Goal: Transaction & Acquisition: Purchase product/service

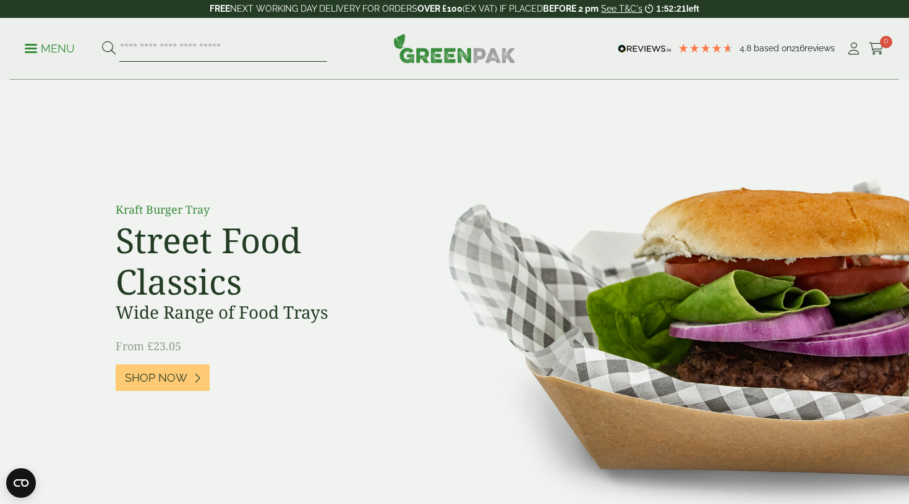
click at [172, 45] on input "search" at bounding box center [223, 49] width 208 height 26
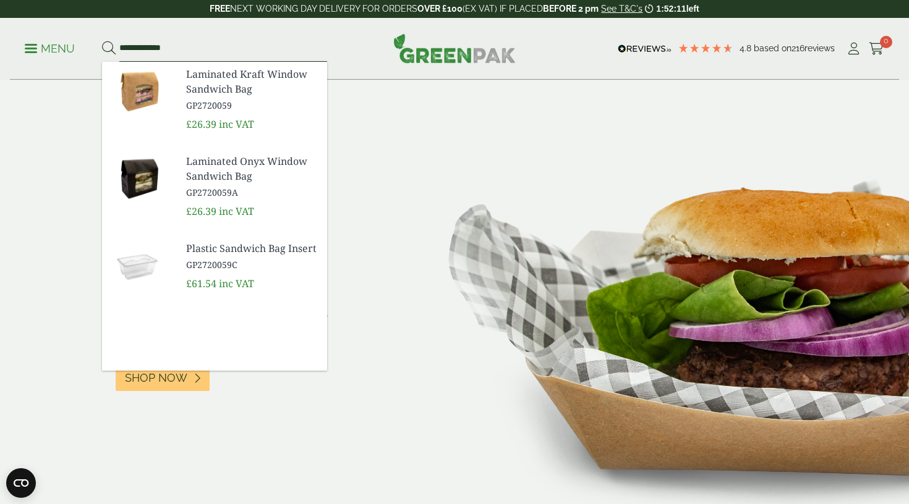
type input "**********"
click at [205, 195] on span "GP2720059A" at bounding box center [251, 192] width 131 height 13
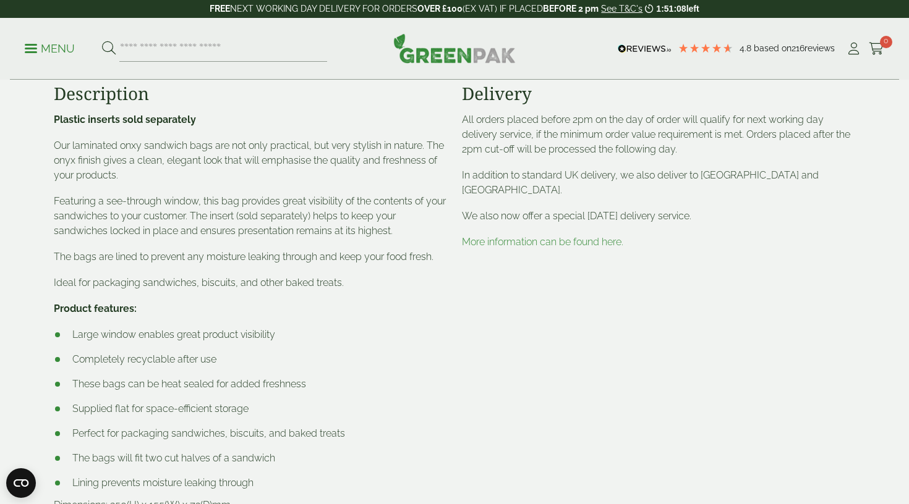
scroll to position [498, 0]
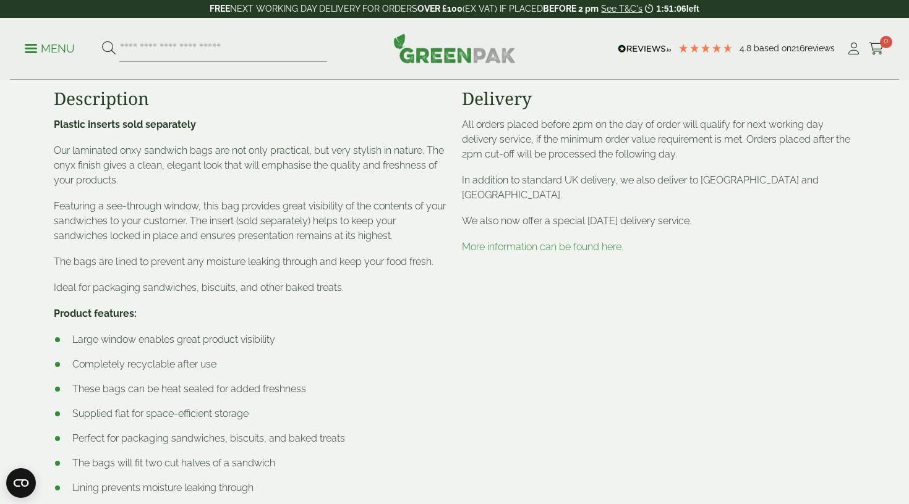
click at [514, 247] on link "More information can be found here." at bounding box center [542, 247] width 161 height 12
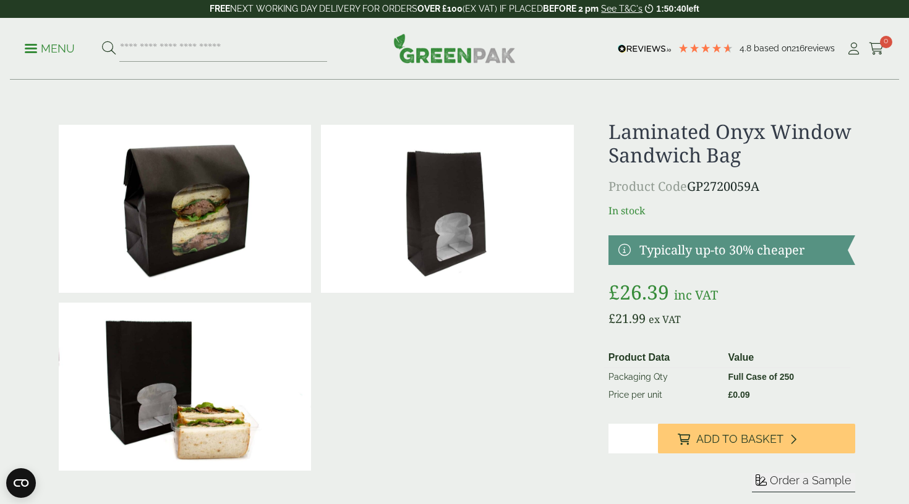
scroll to position [0, 0]
click at [193, 48] on input "search" at bounding box center [223, 49] width 208 height 26
type input "*******"
click at [108, 48] on button at bounding box center [109, 49] width 14 height 16
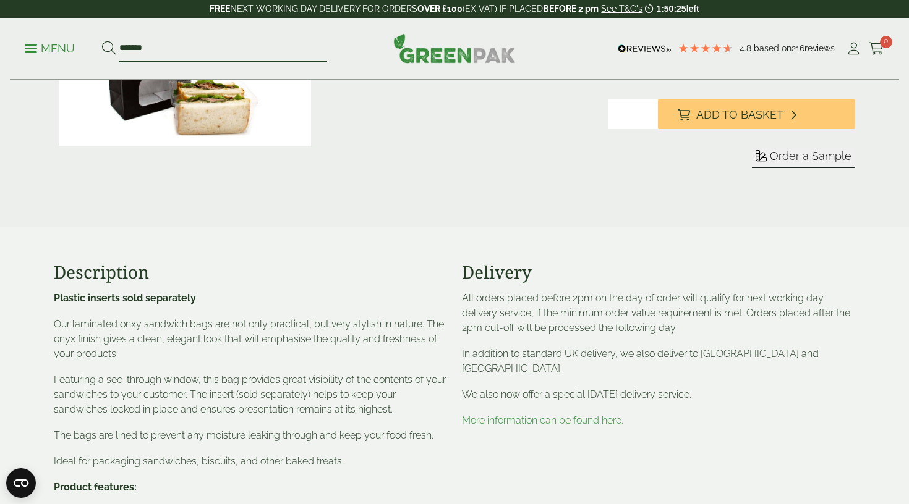
scroll to position [328, 0]
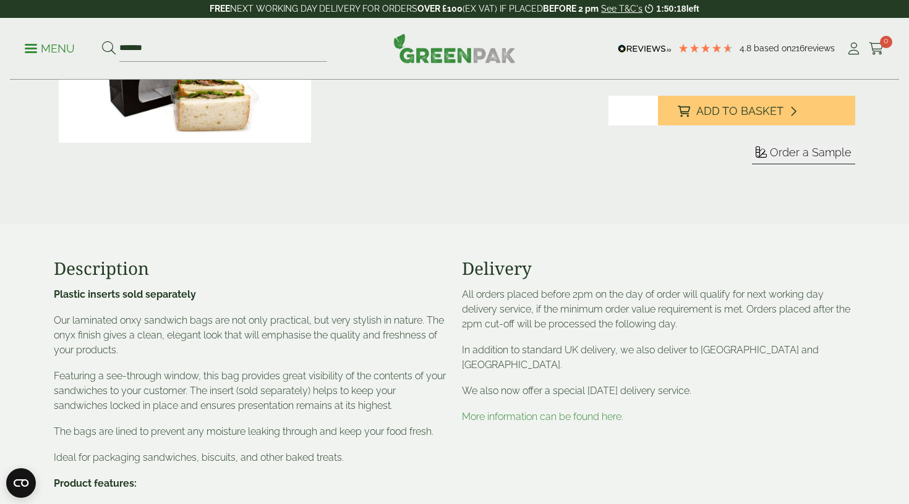
click at [45, 48] on p "Menu" at bounding box center [50, 48] width 50 height 15
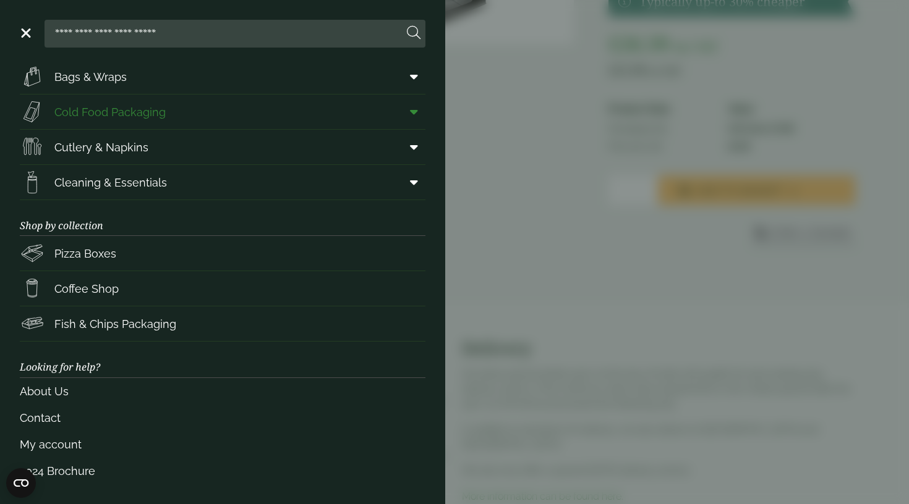
scroll to position [109, 0]
click at [57, 392] on link "About Us" at bounding box center [223, 392] width 406 height 27
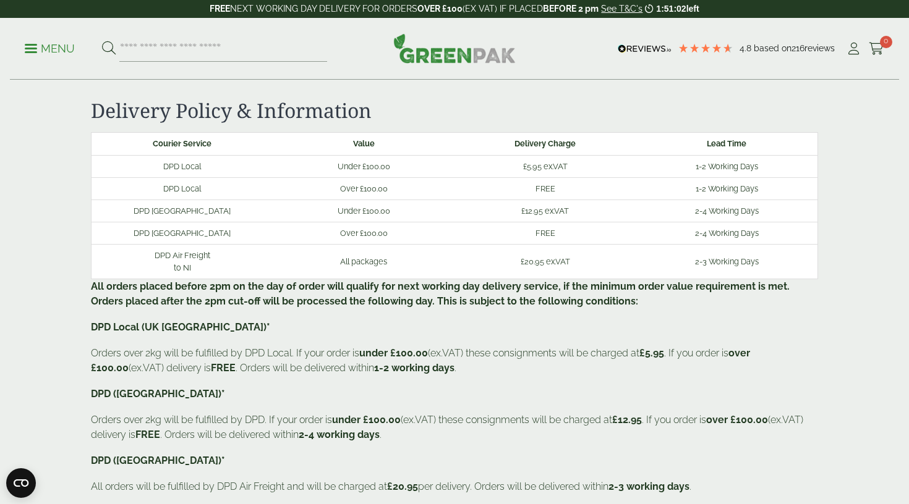
scroll to position [25, 0]
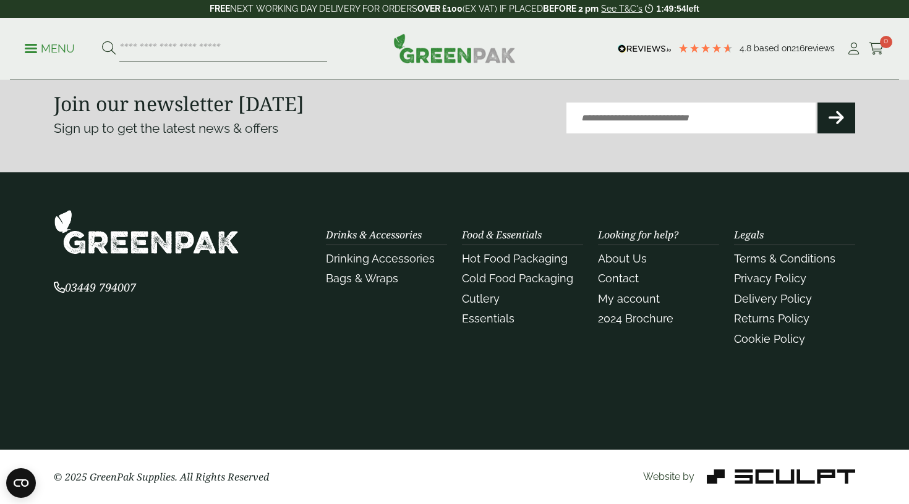
scroll to position [419, 0]
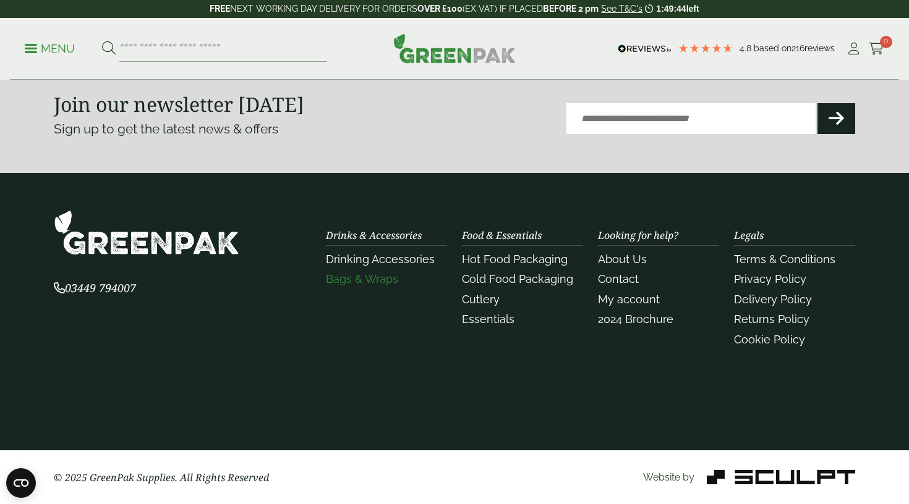
click at [370, 281] on link "Bags & Wraps" at bounding box center [362, 279] width 72 height 13
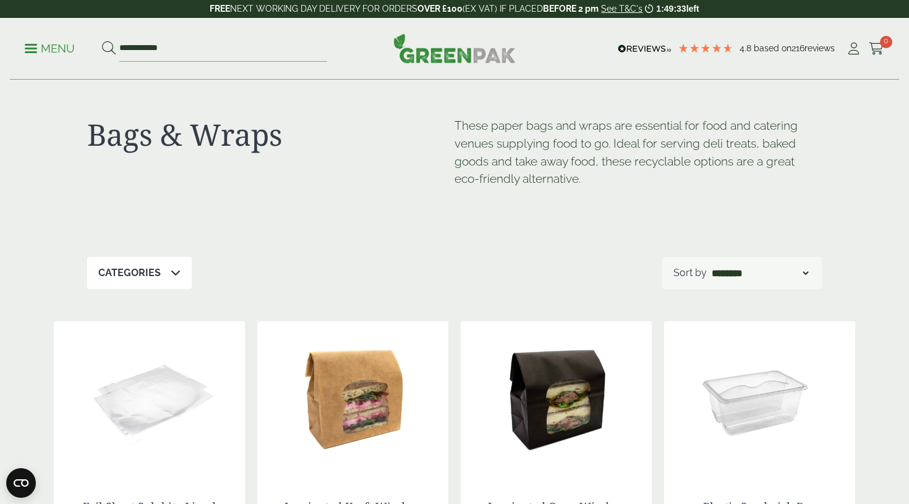
scroll to position [7, 0]
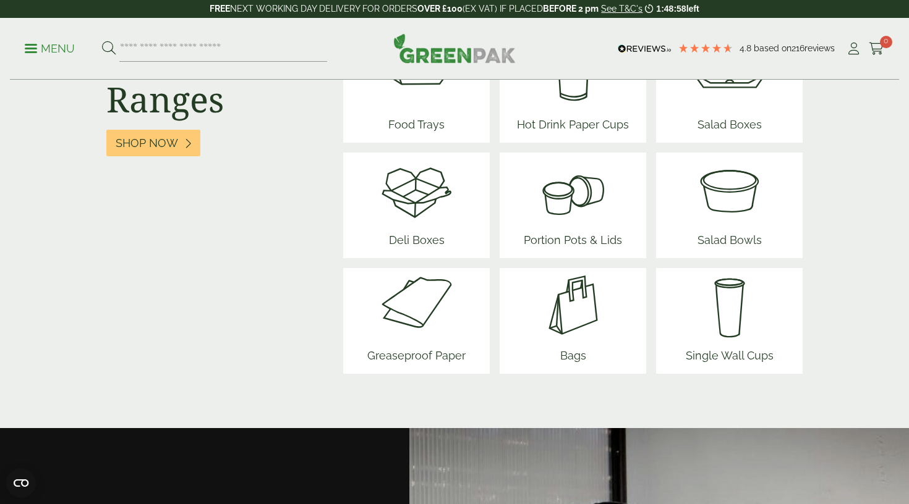
scroll to position [1619, 0]
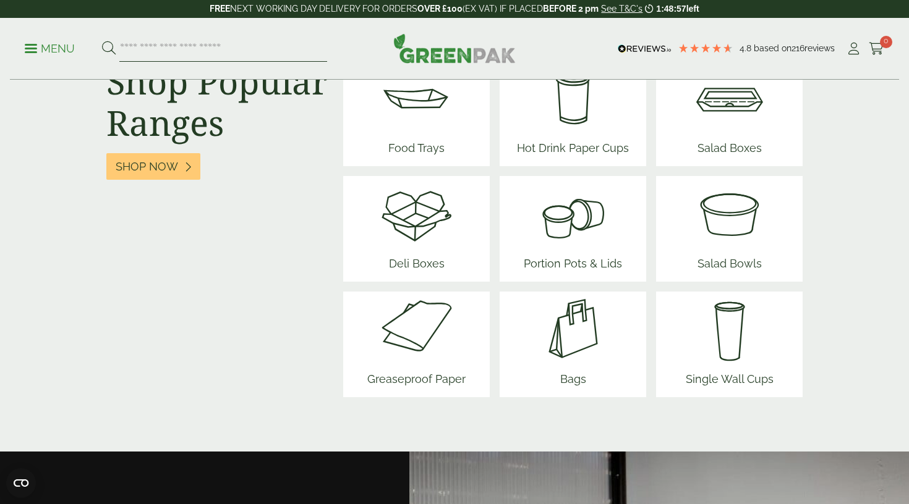
click at [199, 41] on input "search" at bounding box center [223, 49] width 208 height 26
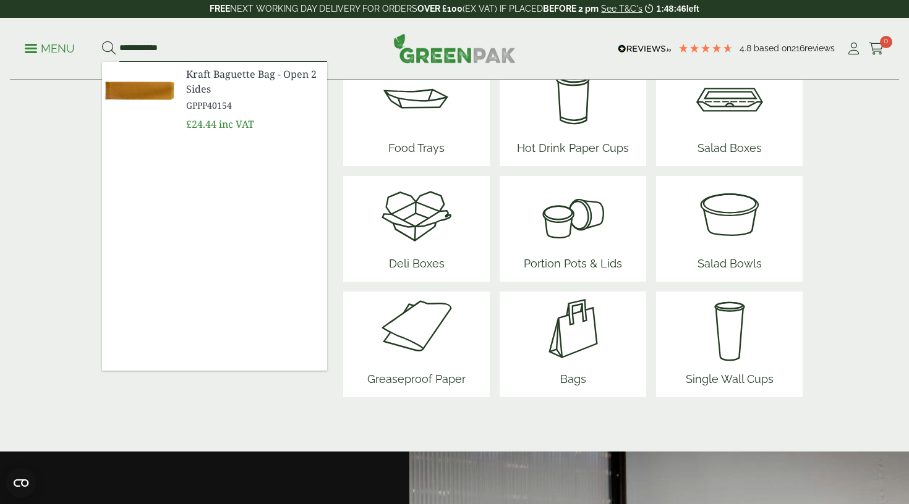
type input "**********"
click at [189, 86] on span "Kraft Baguette Bag - Open 2 Sides" at bounding box center [251, 82] width 131 height 30
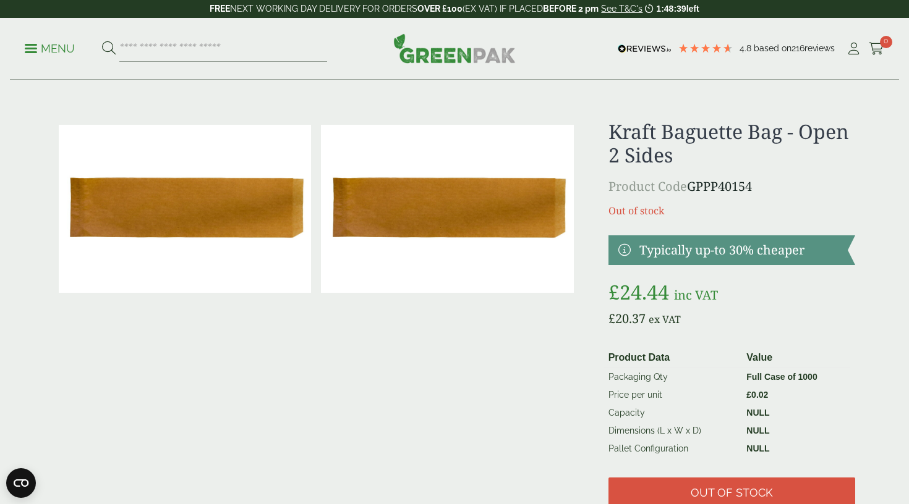
click at [27, 51] on link "Menu" at bounding box center [50, 47] width 50 height 12
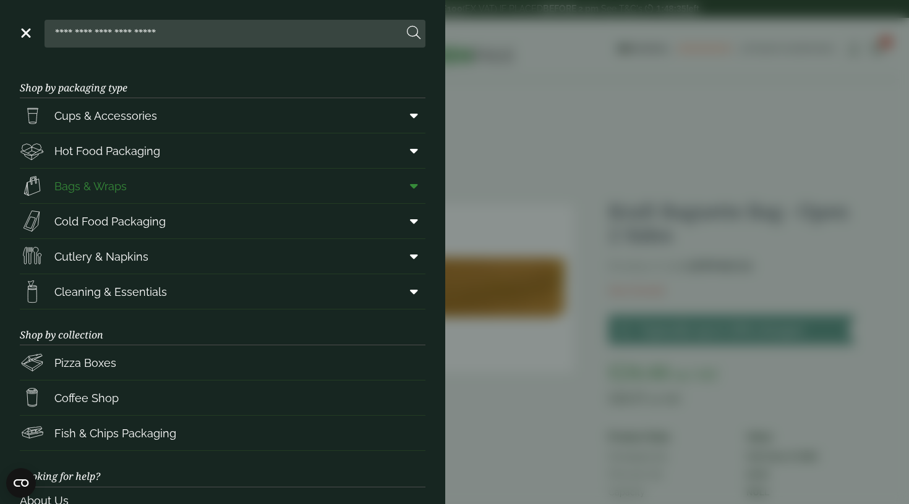
click at [222, 192] on link "Bags & Wraps" at bounding box center [223, 186] width 406 height 35
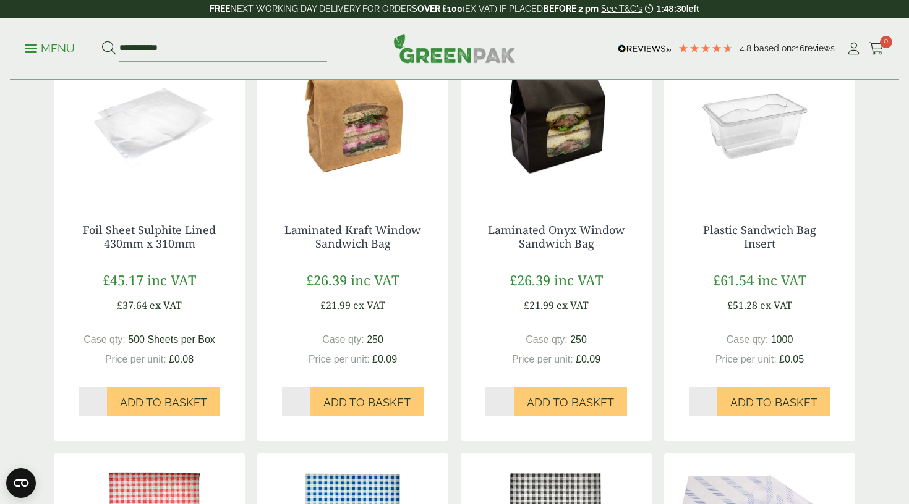
scroll to position [291, 0]
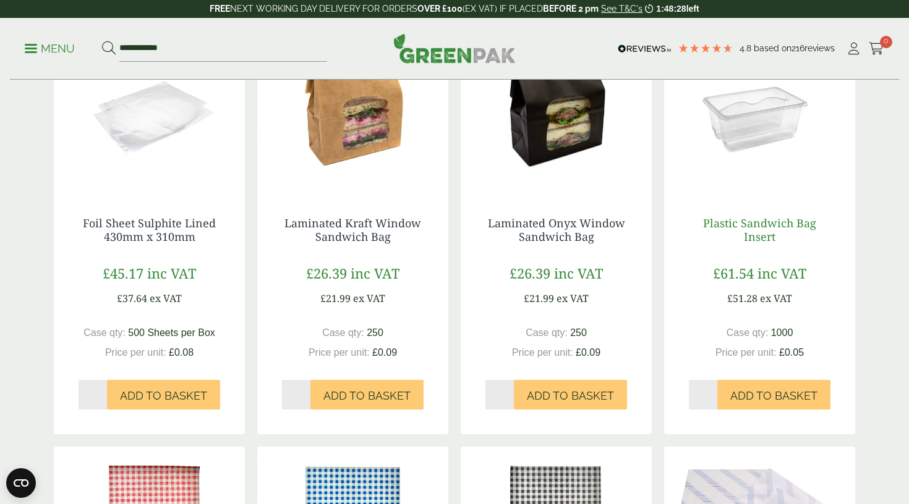
click at [770, 227] on link "Plastic Sandwich Bag Insert" at bounding box center [759, 230] width 113 height 28
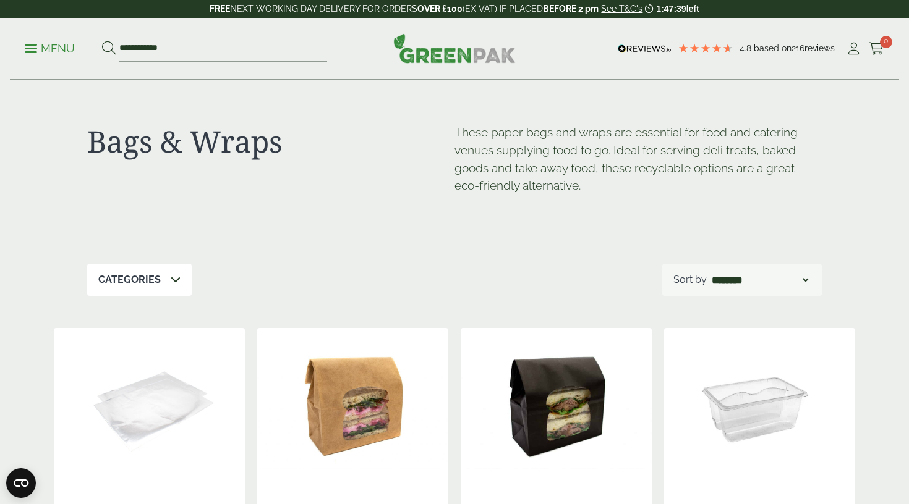
scroll to position [0, 0]
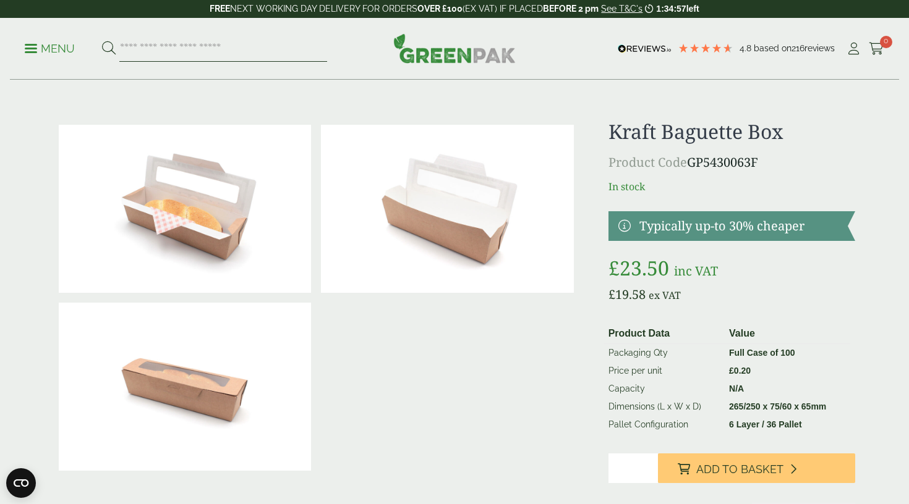
click at [238, 47] on input "search" at bounding box center [223, 49] width 208 height 26
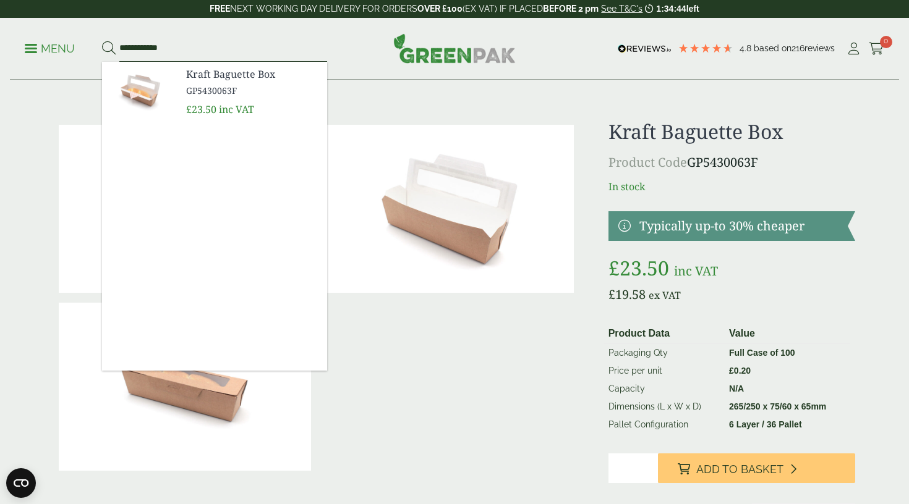
type input "**********"
click at [108, 48] on button at bounding box center [109, 49] width 14 height 16
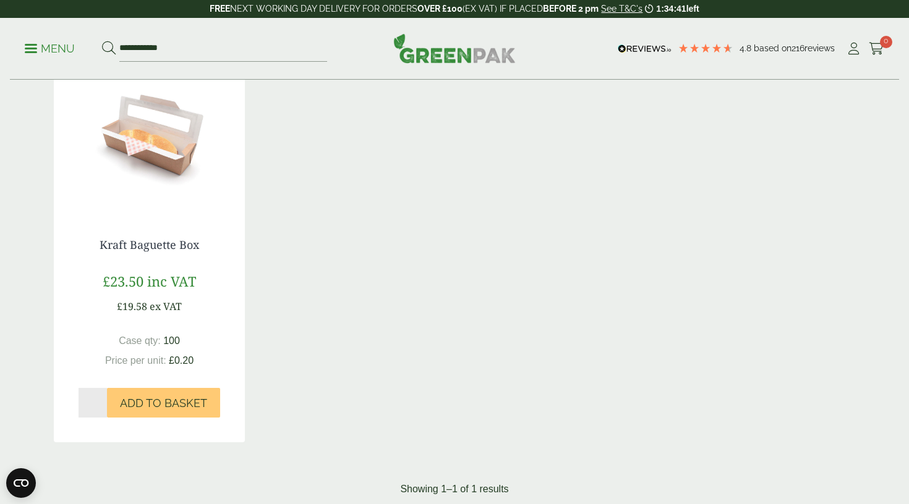
scroll to position [234, 0]
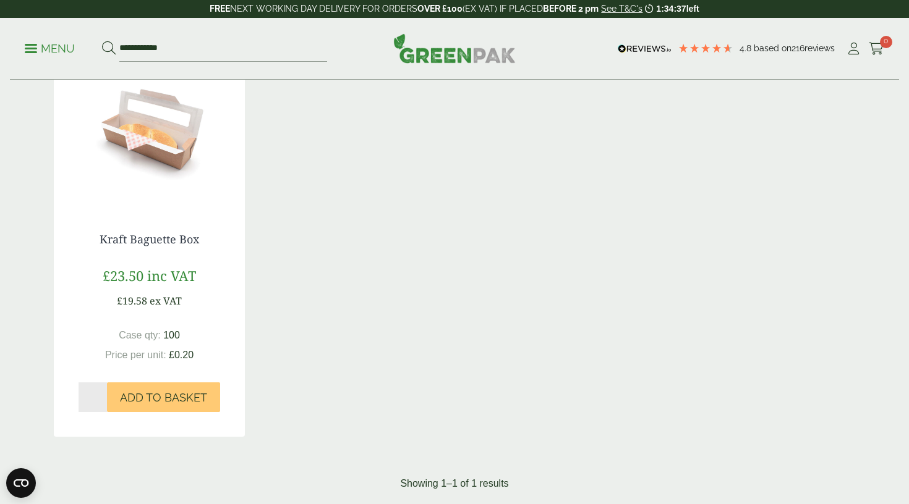
click at [158, 148] on img at bounding box center [149, 131] width 191 height 155
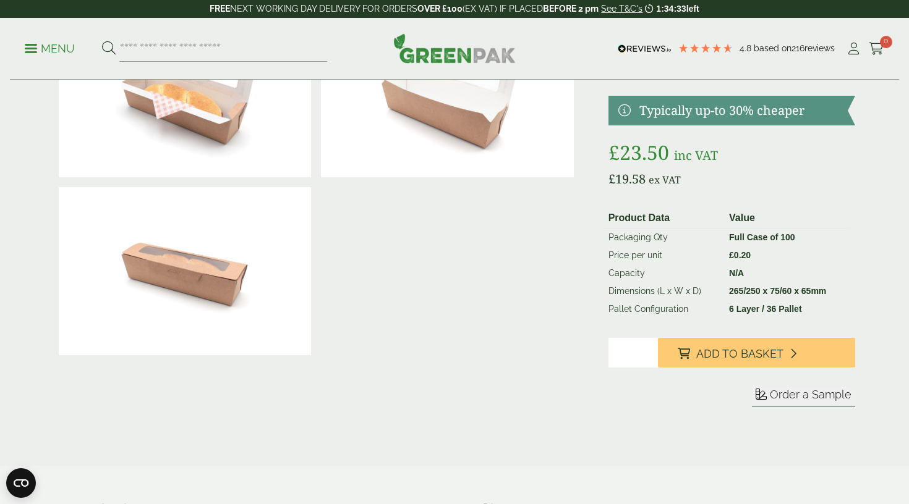
scroll to position [142, 0]
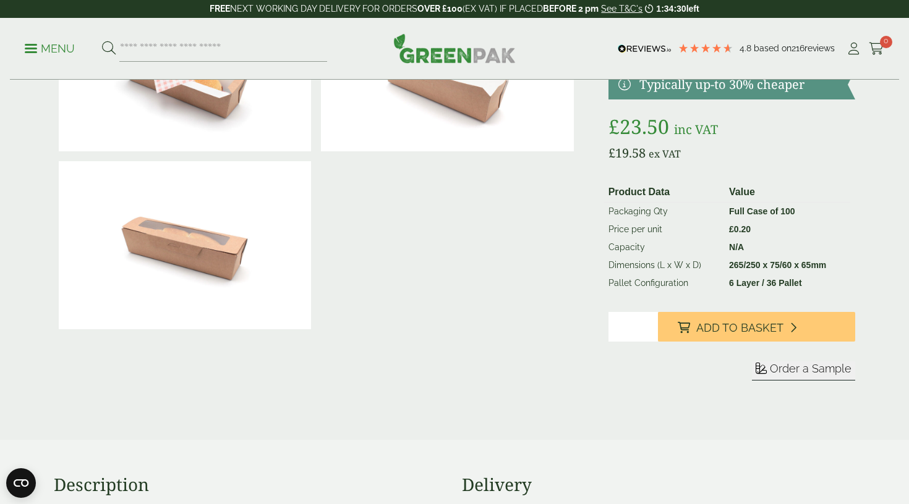
click at [646, 330] on input "*" at bounding box center [632, 327] width 49 height 30
click at [647, 324] on input "*" at bounding box center [632, 327] width 49 height 30
type input "*"
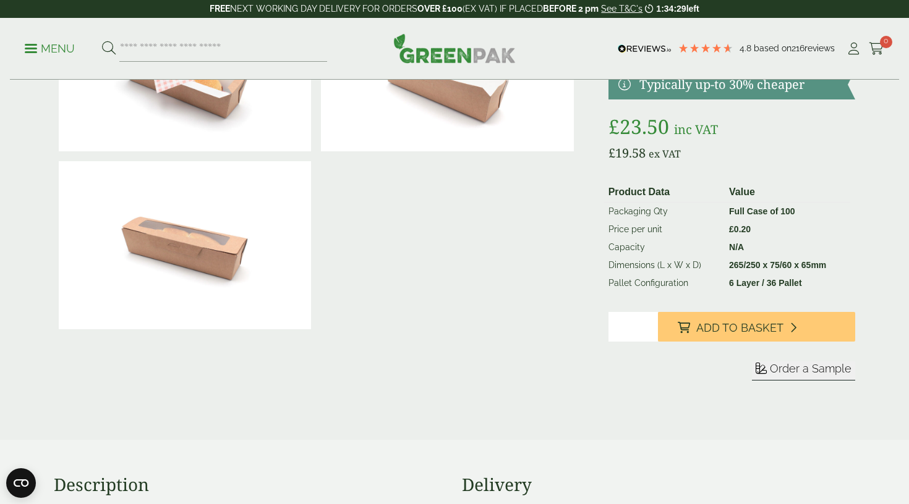
click at [647, 324] on input "*" at bounding box center [632, 327] width 49 height 30
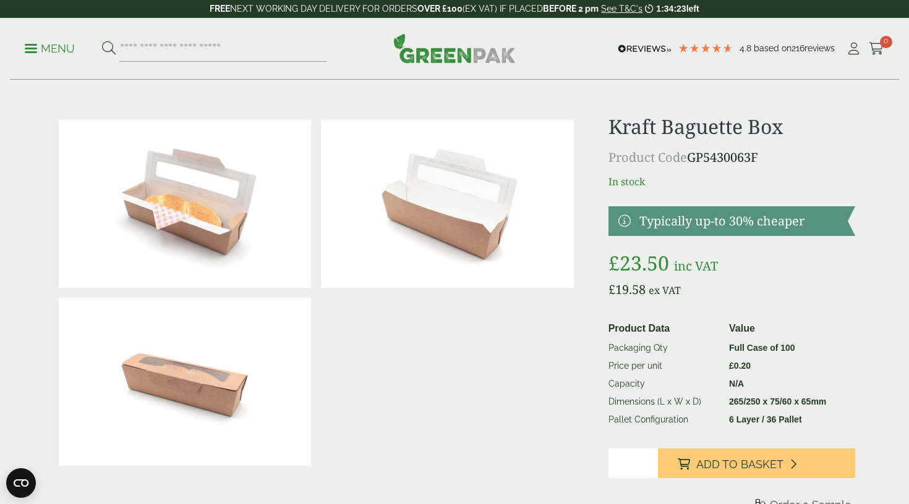
scroll to position [7, 0]
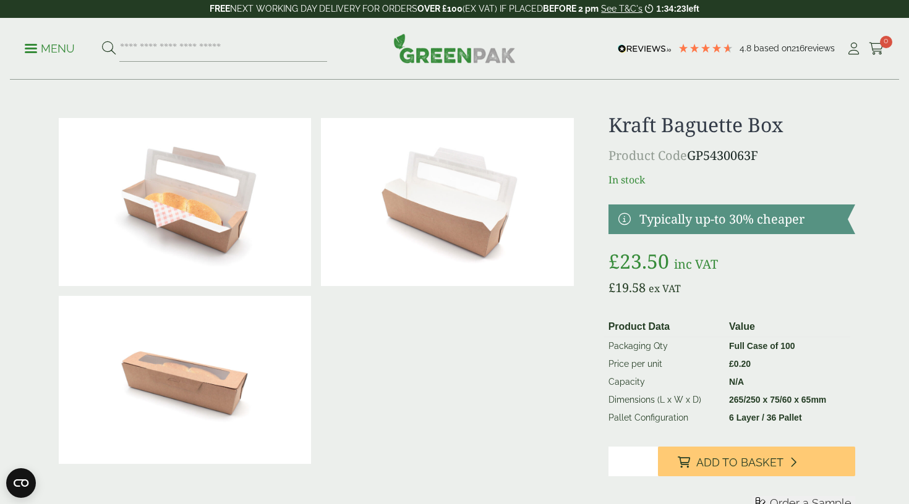
click at [522, 328] on div at bounding box center [316, 291] width 525 height 356
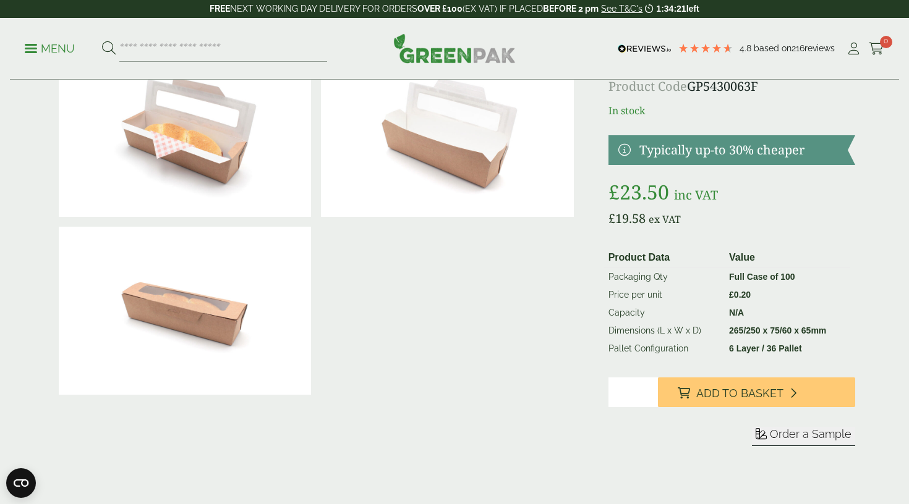
scroll to position [101, 0]
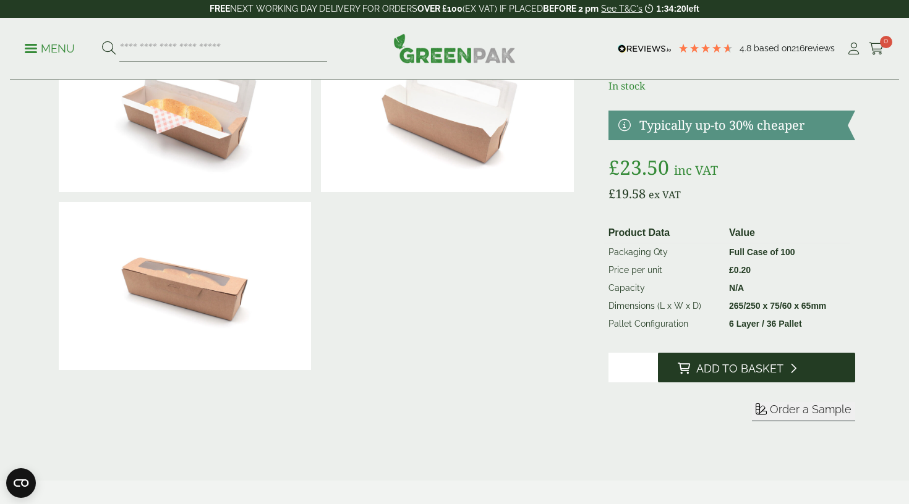
click at [752, 364] on span "Add to Basket" at bounding box center [739, 369] width 87 height 14
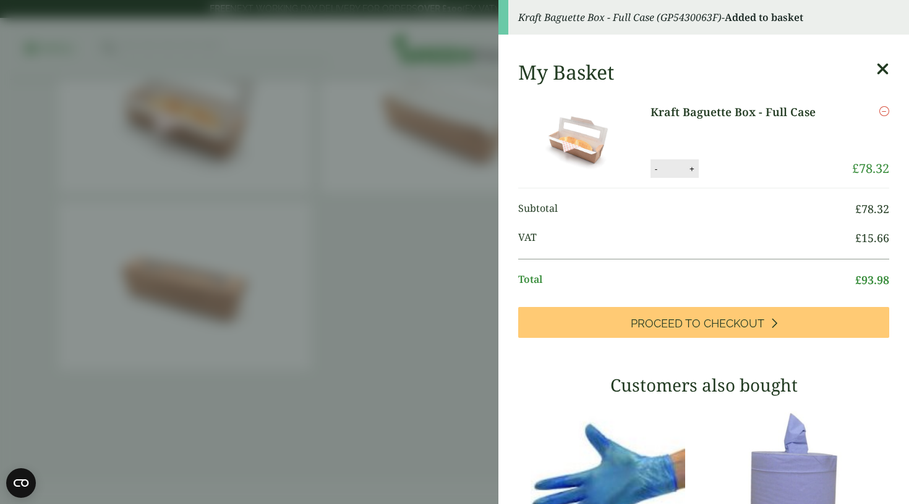
click at [880, 72] on icon at bounding box center [882, 69] width 13 height 17
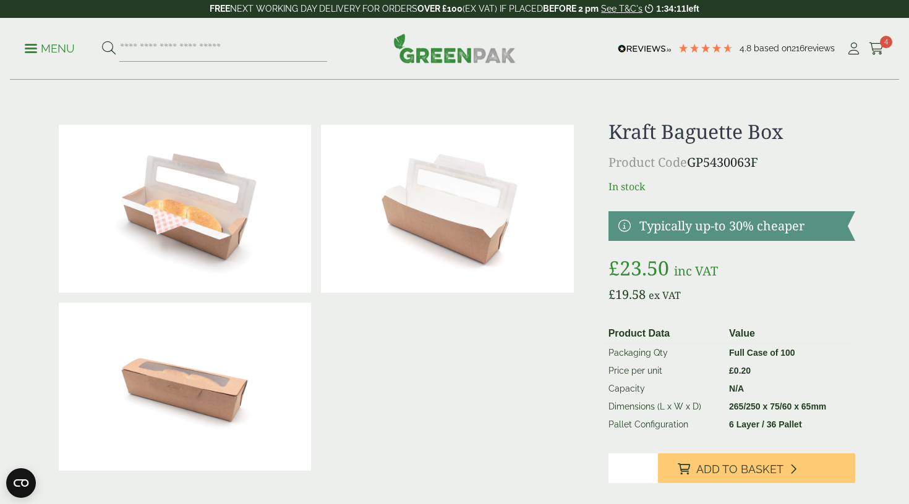
scroll to position [0, 0]
